Goal: Participate in discussion: Engage in conversation with other users on a specific topic

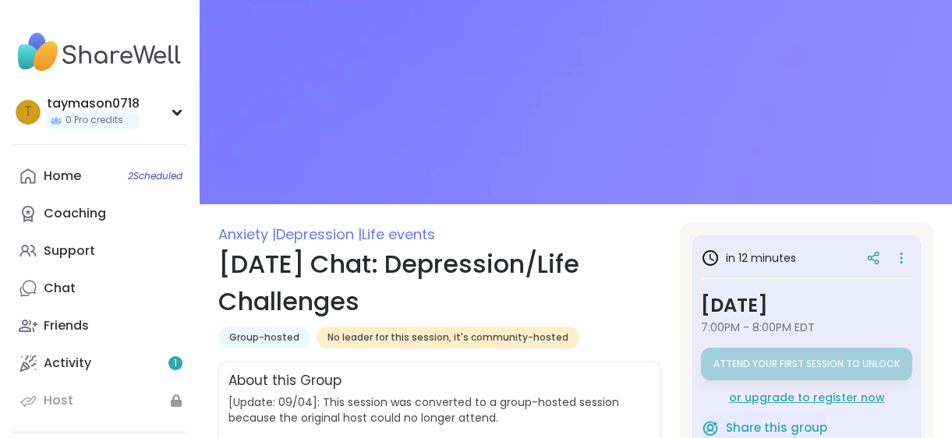
click at [601, 313] on section "Anxiety | Depression | Life events Thursday Chat: Depression/Life Challenges Gr…" at bounding box center [576, 430] width 752 height 415
drag, startPoint x: 604, startPoint y: 313, endPoint x: 614, endPoint y: 377, distance: 65.5
click at [614, 377] on section "Anxiety | Depression | Life events Thursday Chat: Depression/Life Challenges Gr…" at bounding box center [576, 430] width 752 height 415
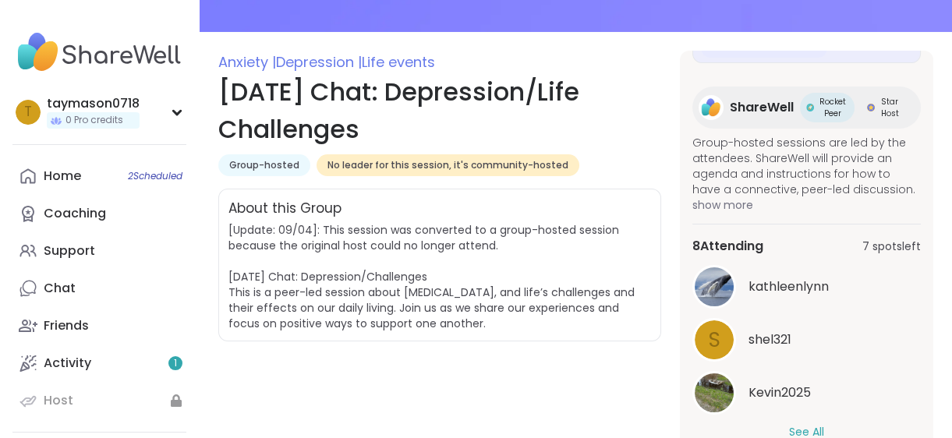
scroll to position [326, 0]
click at [789, 424] on button "See All" at bounding box center [806, 432] width 35 height 16
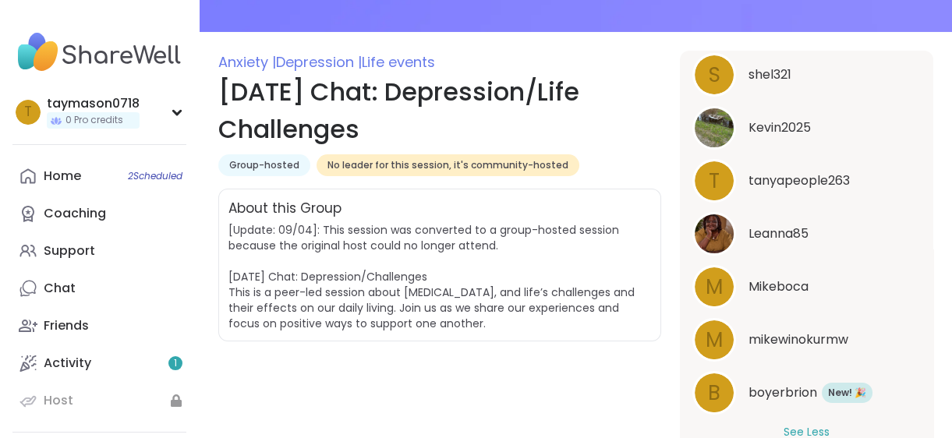
scroll to position [602, 0]
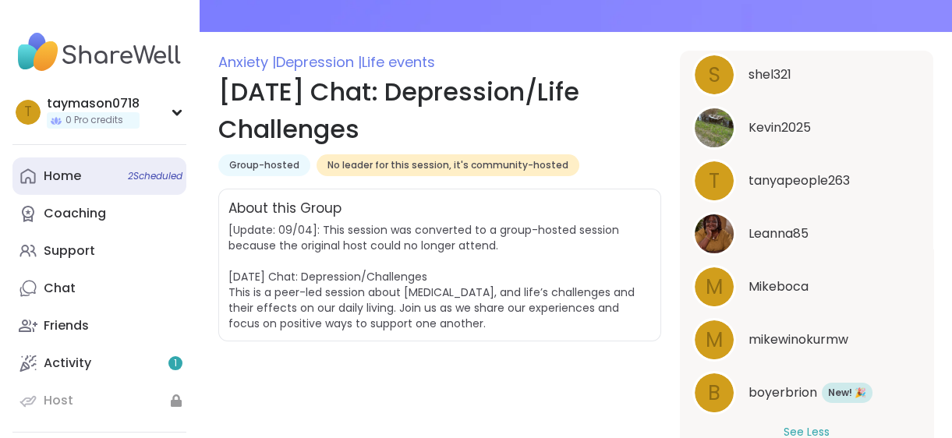
click at [73, 185] on div "Home 2 Scheduled" at bounding box center [62, 176] width 37 height 17
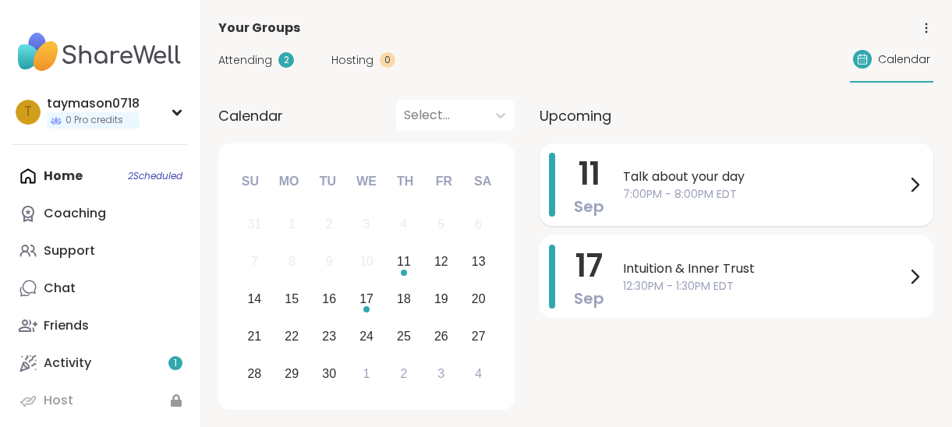
click at [600, 196] on span "11" at bounding box center [589, 174] width 22 height 44
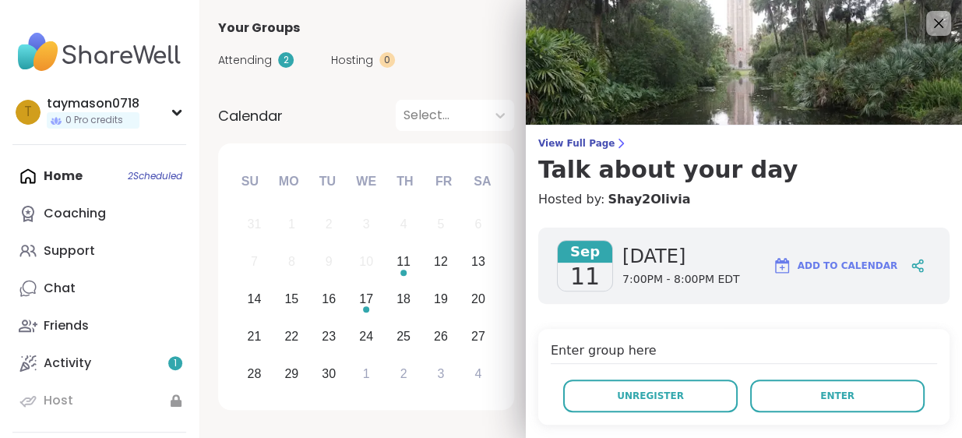
click at [685, 288] on span "7:00PM - 8:00PM EDT" at bounding box center [682, 280] width 118 height 16
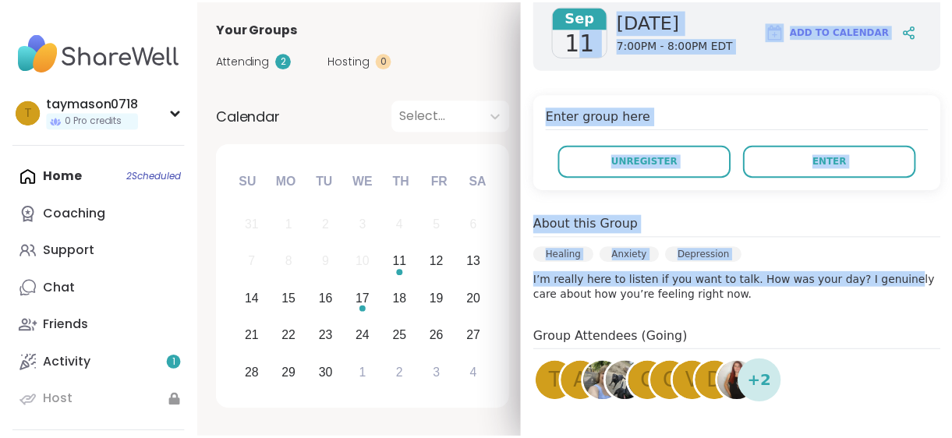
scroll to position [245, 0]
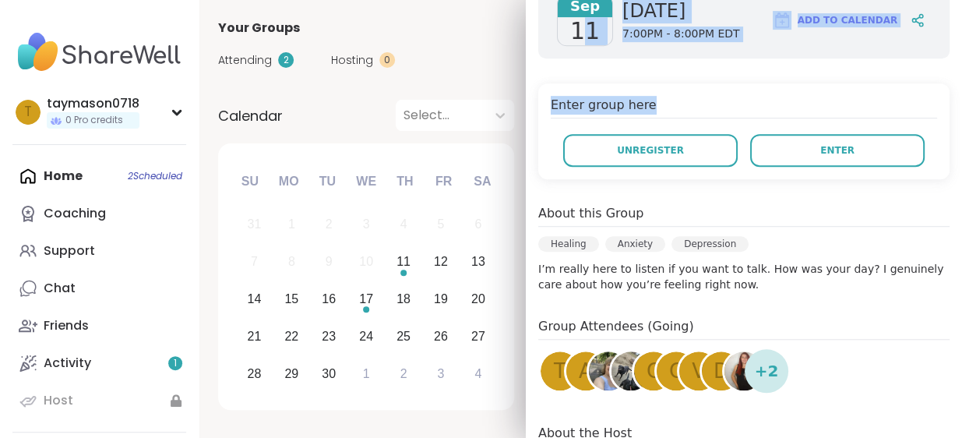
drag, startPoint x: 585, startPoint y: 298, endPoint x: 661, endPoint y: 196, distance: 126.4
click at [661, 196] on div "Sep 11 Thursday 7:00PM - 8:00PM EDT Add to Calendar Enter group here Unregister…" at bounding box center [744, 272] width 436 height 605
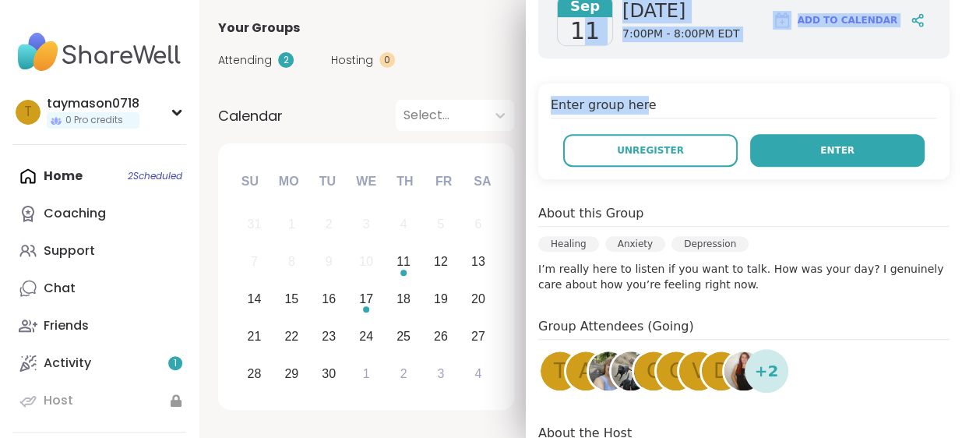
drag, startPoint x: 661, startPoint y: 196, endPoint x: 786, endPoint y: 219, distance: 127.5
click at [786, 167] on button "Enter" at bounding box center [837, 150] width 175 height 33
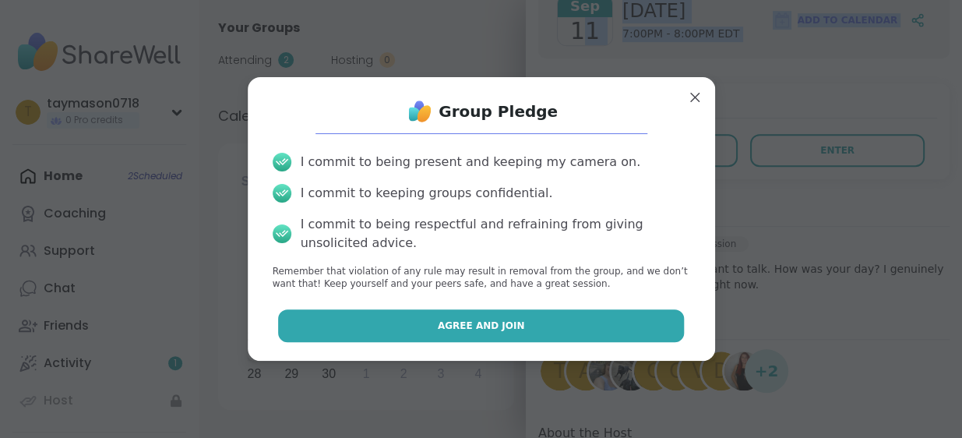
click at [396, 342] on button "Agree and Join" at bounding box center [481, 325] width 406 height 33
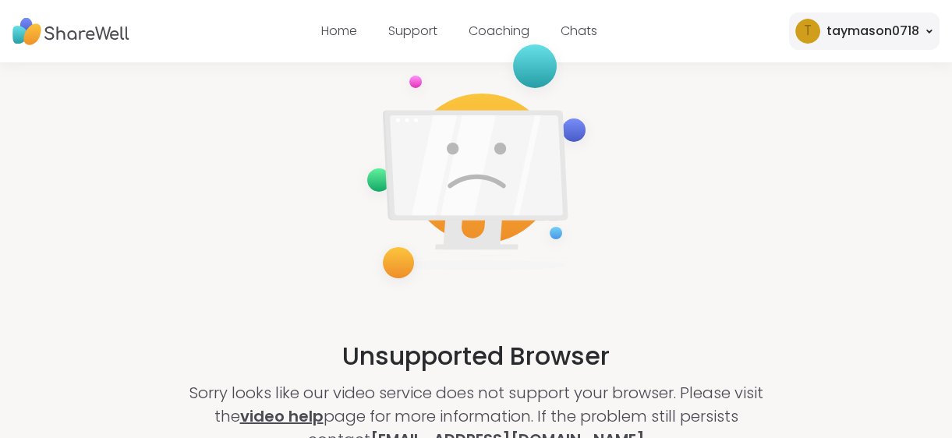
click at [323, 426] on link "video help" at bounding box center [281, 416] width 83 height 22
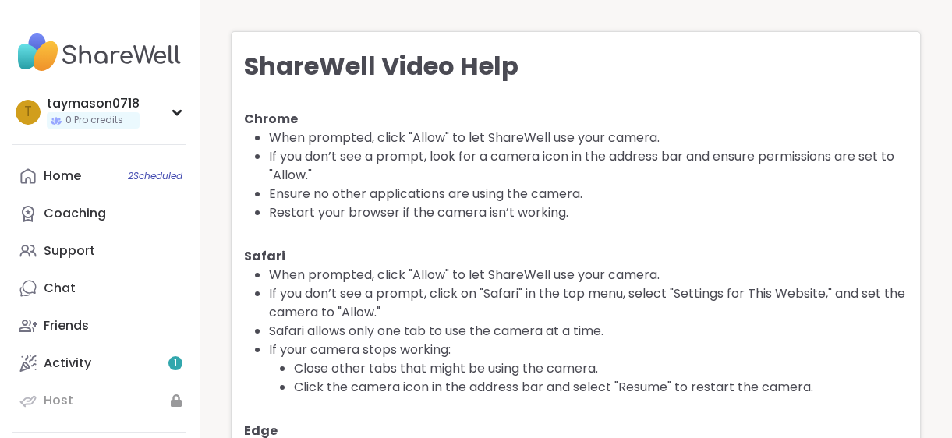
scroll to position [16, 0]
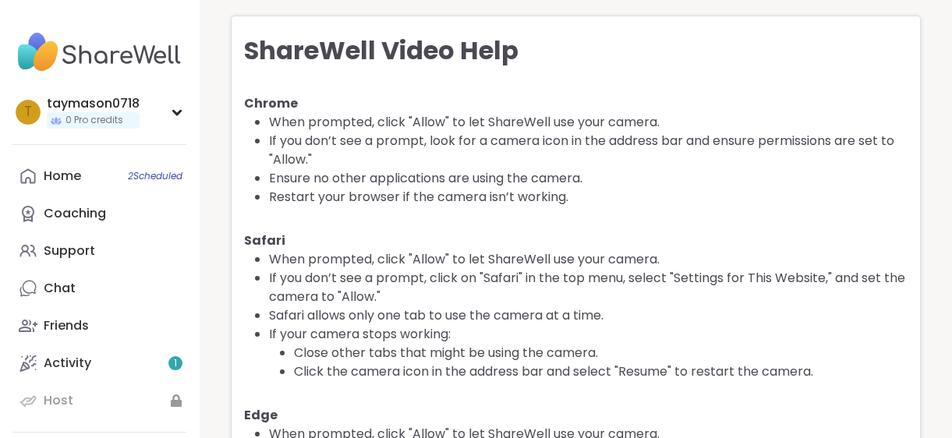
drag, startPoint x: 959, startPoint y: 171, endPoint x: 909, endPoint y: 274, distance: 114.3
click at [909, 274] on div "ShareWell Video Help Chrome When prompted, click "Allow" to let ShareWell use y…" at bounding box center [576, 299] width 690 height 566
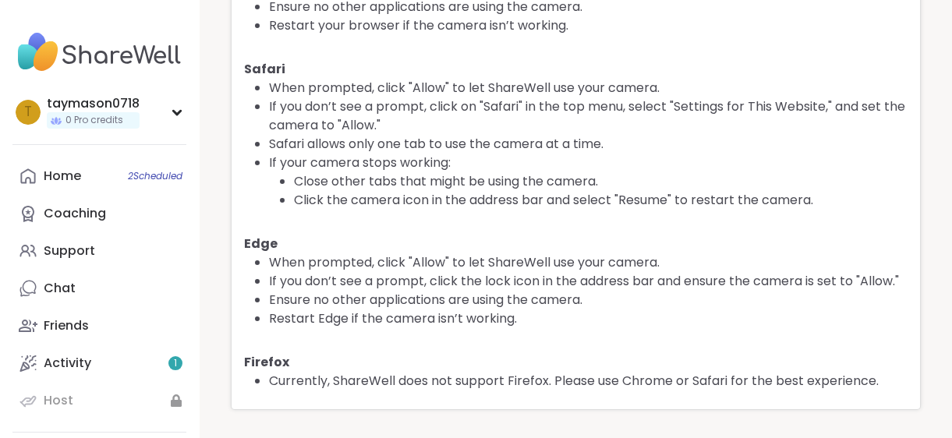
scroll to position [271, 0]
click at [821, 291] on li "If you don’t see a prompt, click the lock icon in the address bar and ensure th…" at bounding box center [588, 281] width 638 height 19
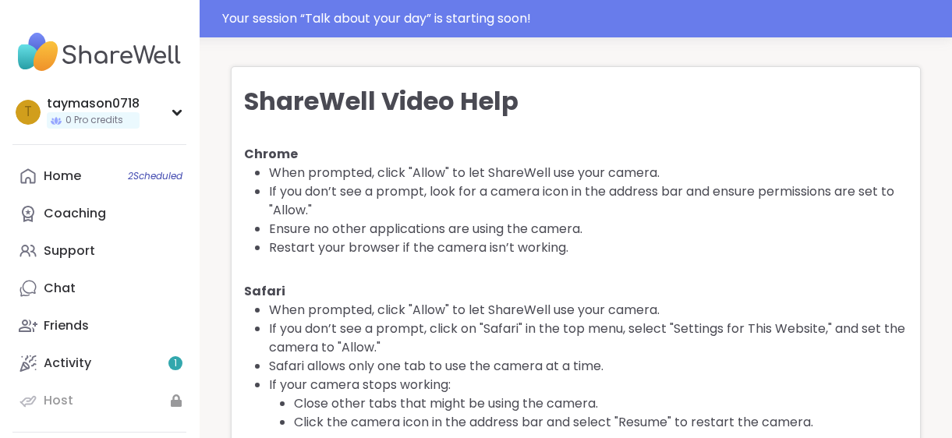
scroll to position [0, 0]
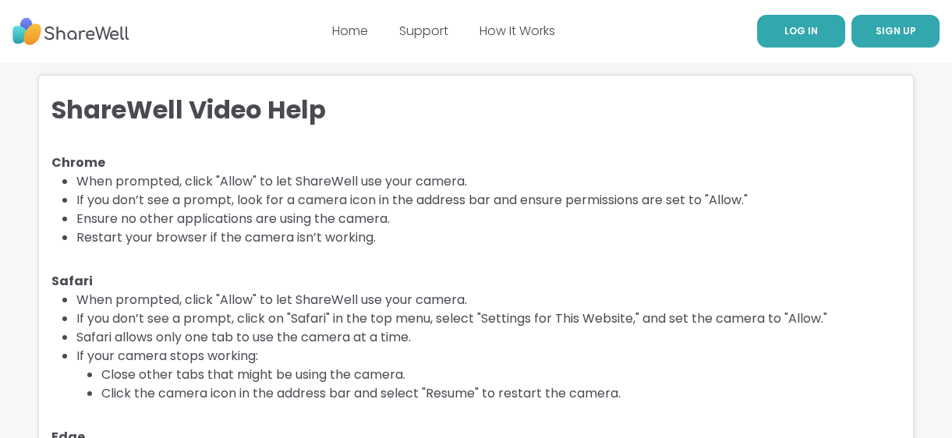
click at [785, 45] on link "LOG IN" at bounding box center [801, 31] width 88 height 33
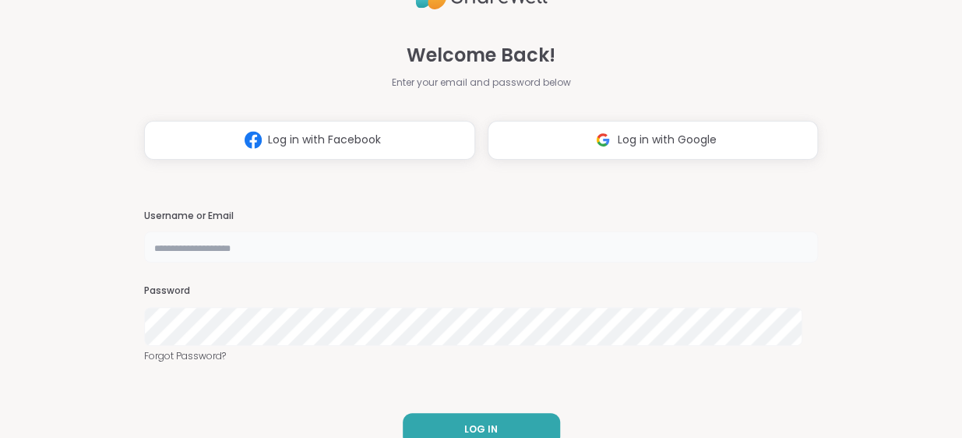
click at [642, 238] on input "text" at bounding box center [481, 246] width 674 height 31
type input "**********"
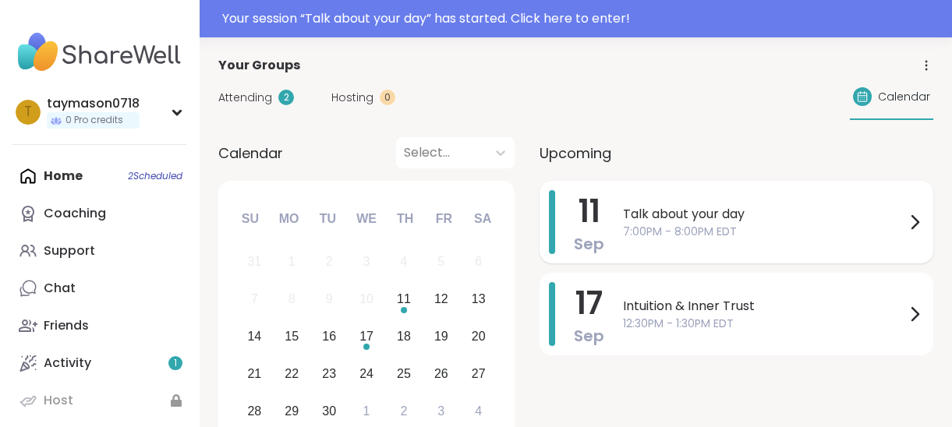
click at [782, 240] on span "7:00PM - 8:00PM EDT" at bounding box center [764, 232] width 282 height 16
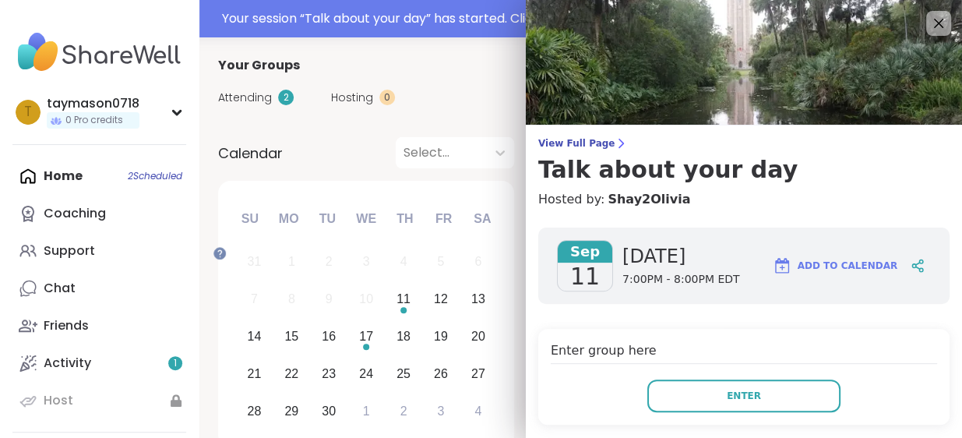
click at [596, 364] on h4 "Enter group here" at bounding box center [744, 352] width 387 height 23
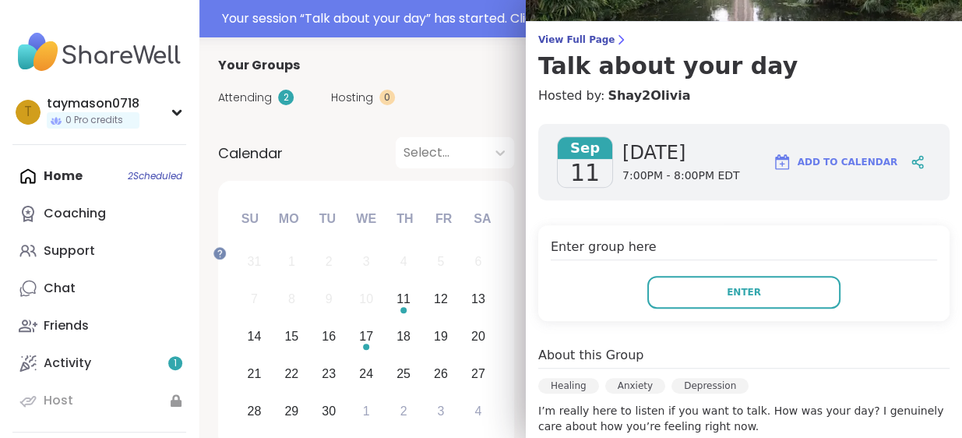
scroll to position [140, 0]
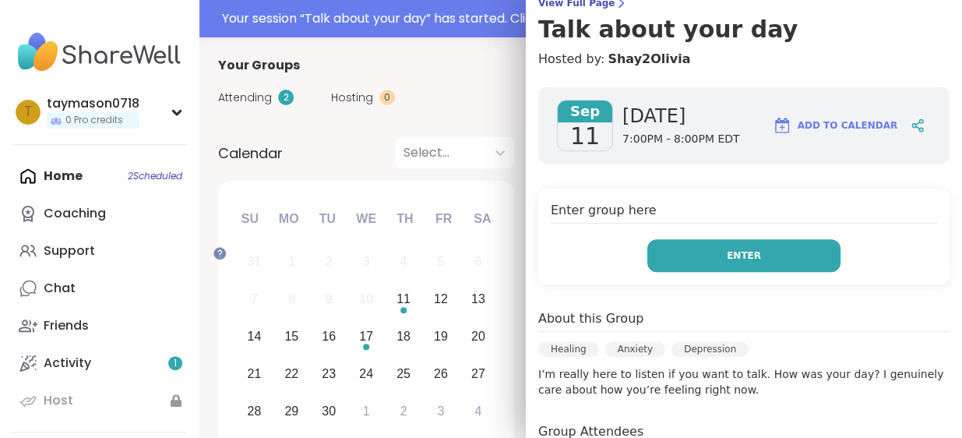
click at [730, 263] on span "Enter" at bounding box center [744, 256] width 34 height 14
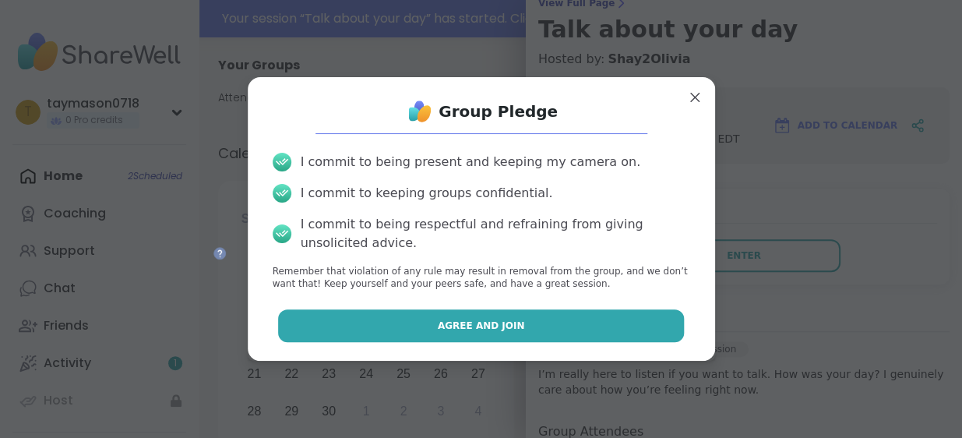
click at [570, 342] on button "Agree and Join" at bounding box center [481, 325] width 406 height 33
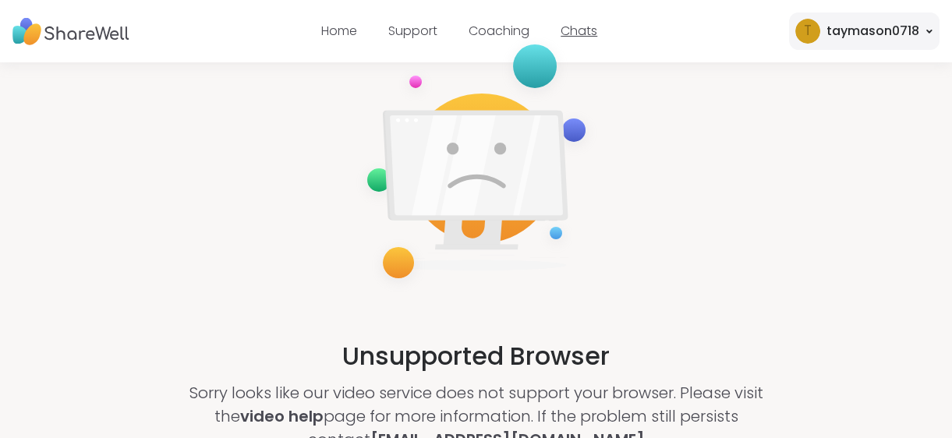
click at [580, 35] on link "Chats" at bounding box center [578, 31] width 37 height 18
